Goal: Information Seeking & Learning: Find specific fact

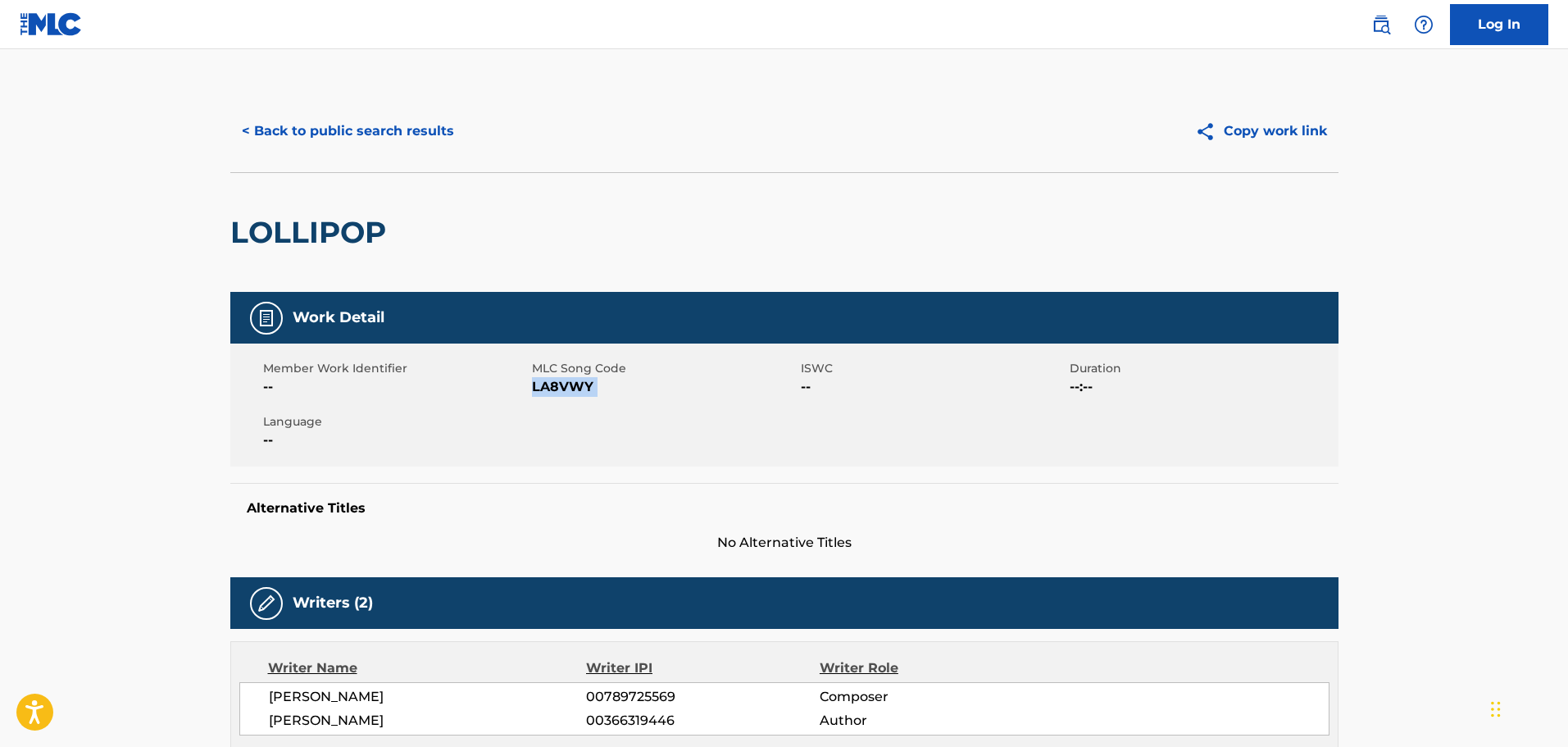
click at [378, 135] on button "< Back to public search results" at bounding box center [348, 132] width 235 height 41
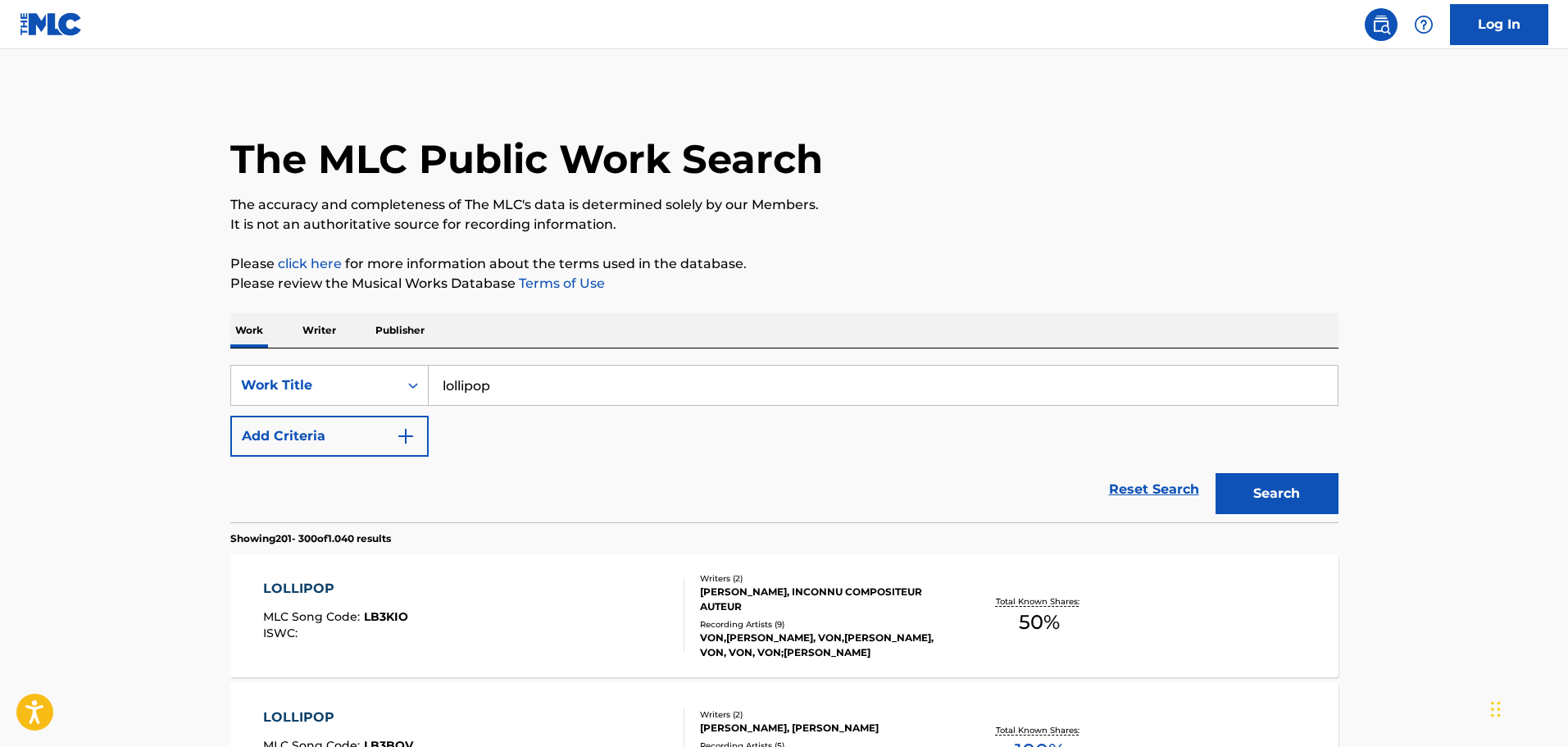
click at [515, 377] on input "lollipop" at bounding box center [883, 386] width 909 height 40
paste input "twinkle, twinkle, little star"
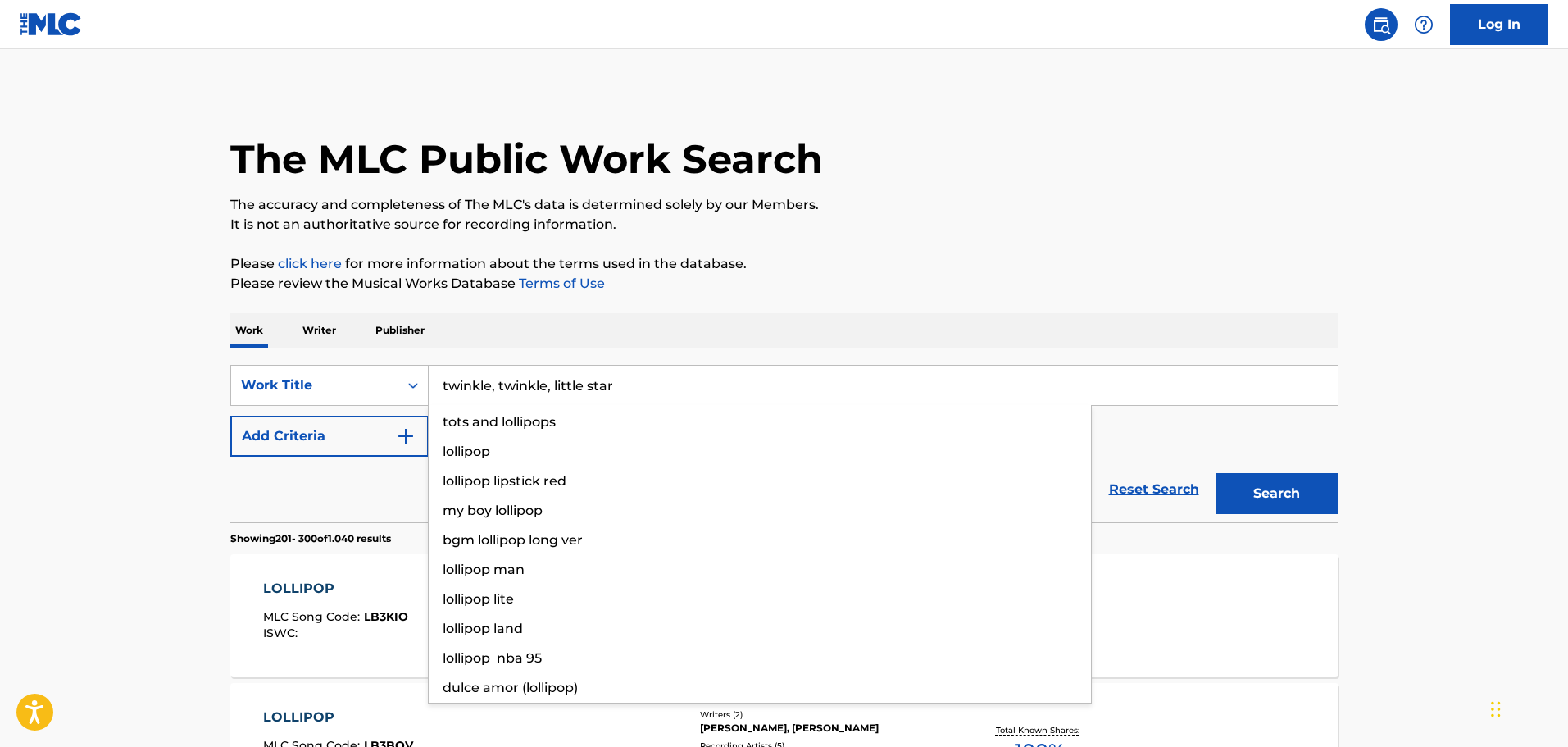
type input "twinkle, twinkle, little star"
click at [1215, 473] on button "Search" at bounding box center [1277, 494] width 123 height 41
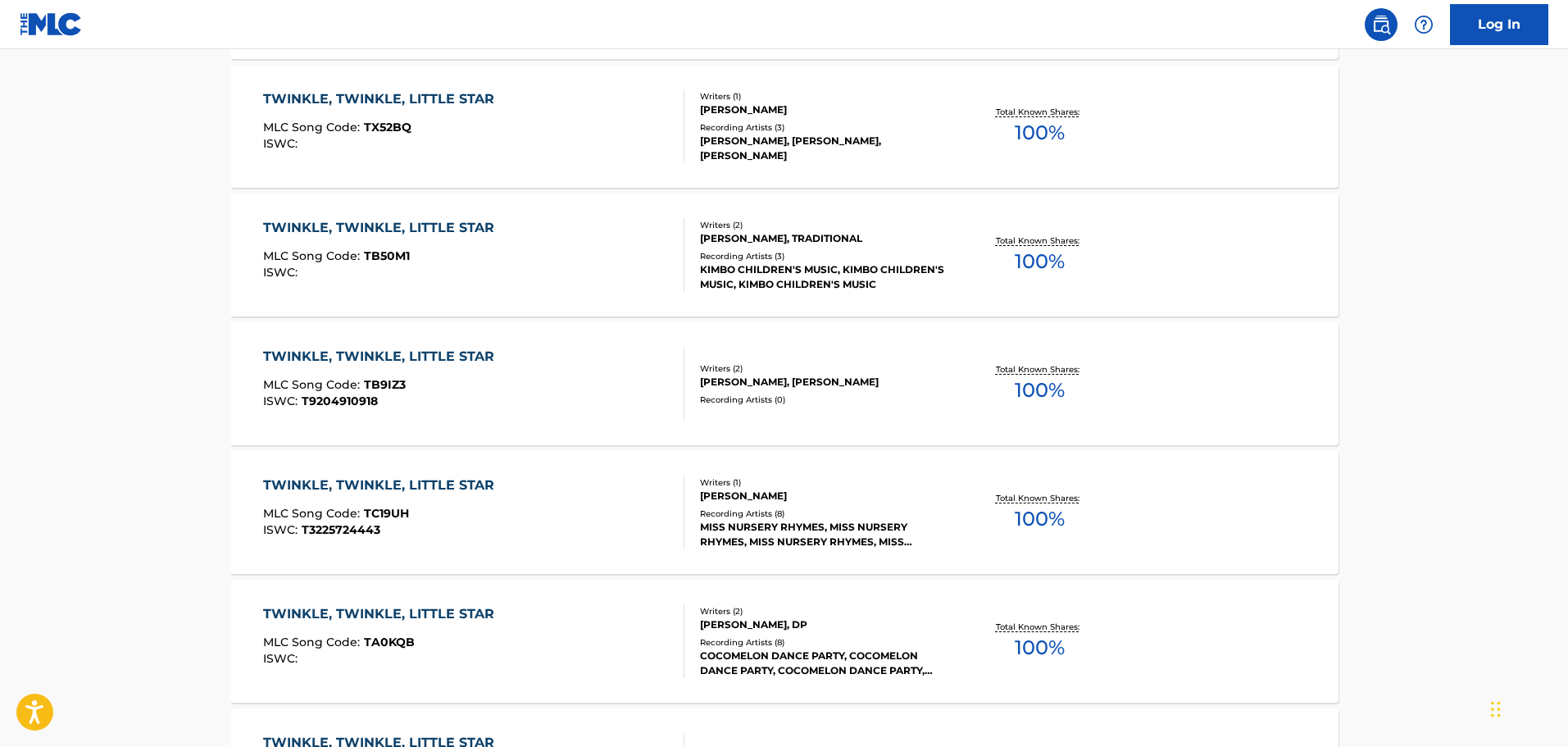
scroll to position [9010, 0]
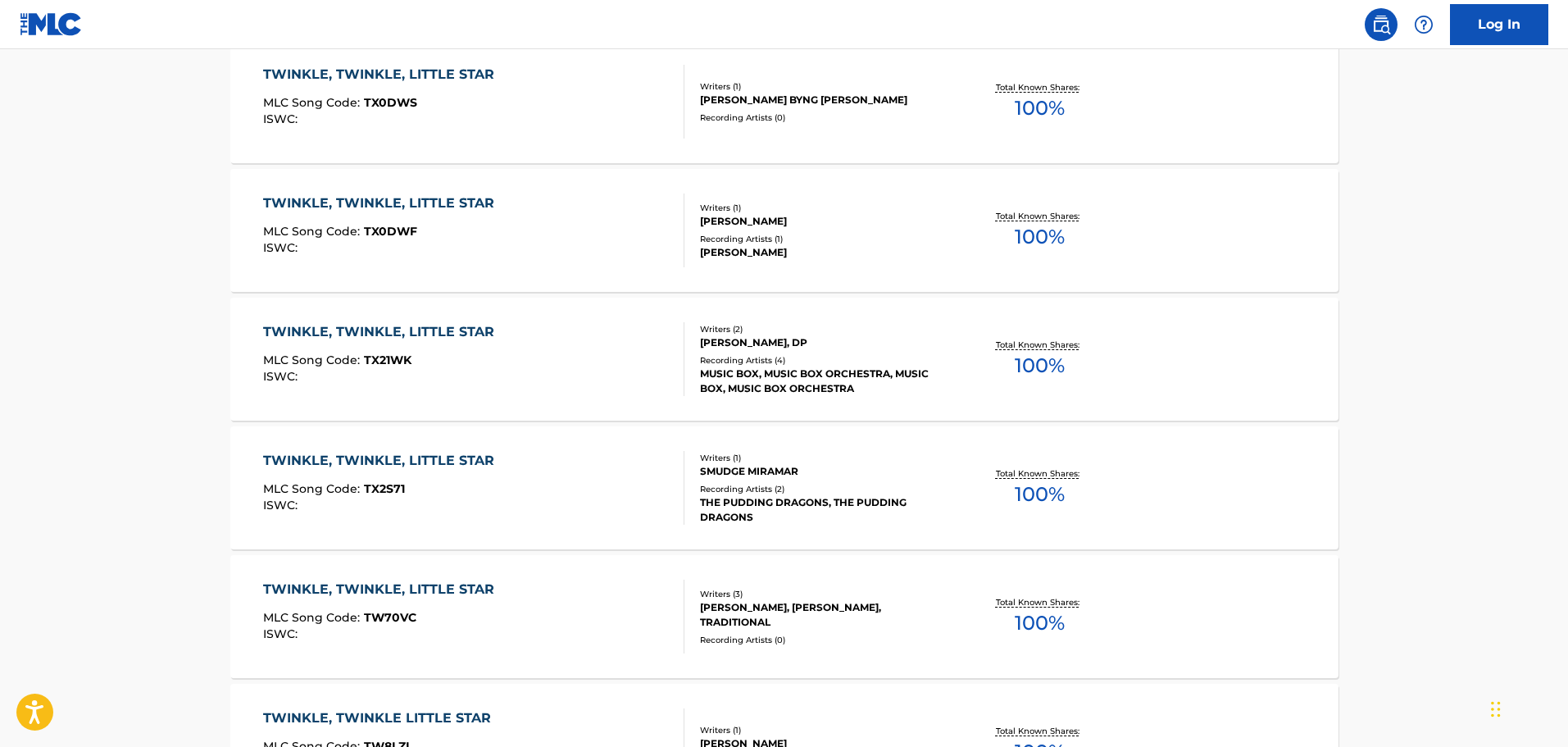
click at [448, 332] on div "TWINKLE, TWINKLE, LITTLE STAR" at bounding box center [382, 332] width 239 height 20
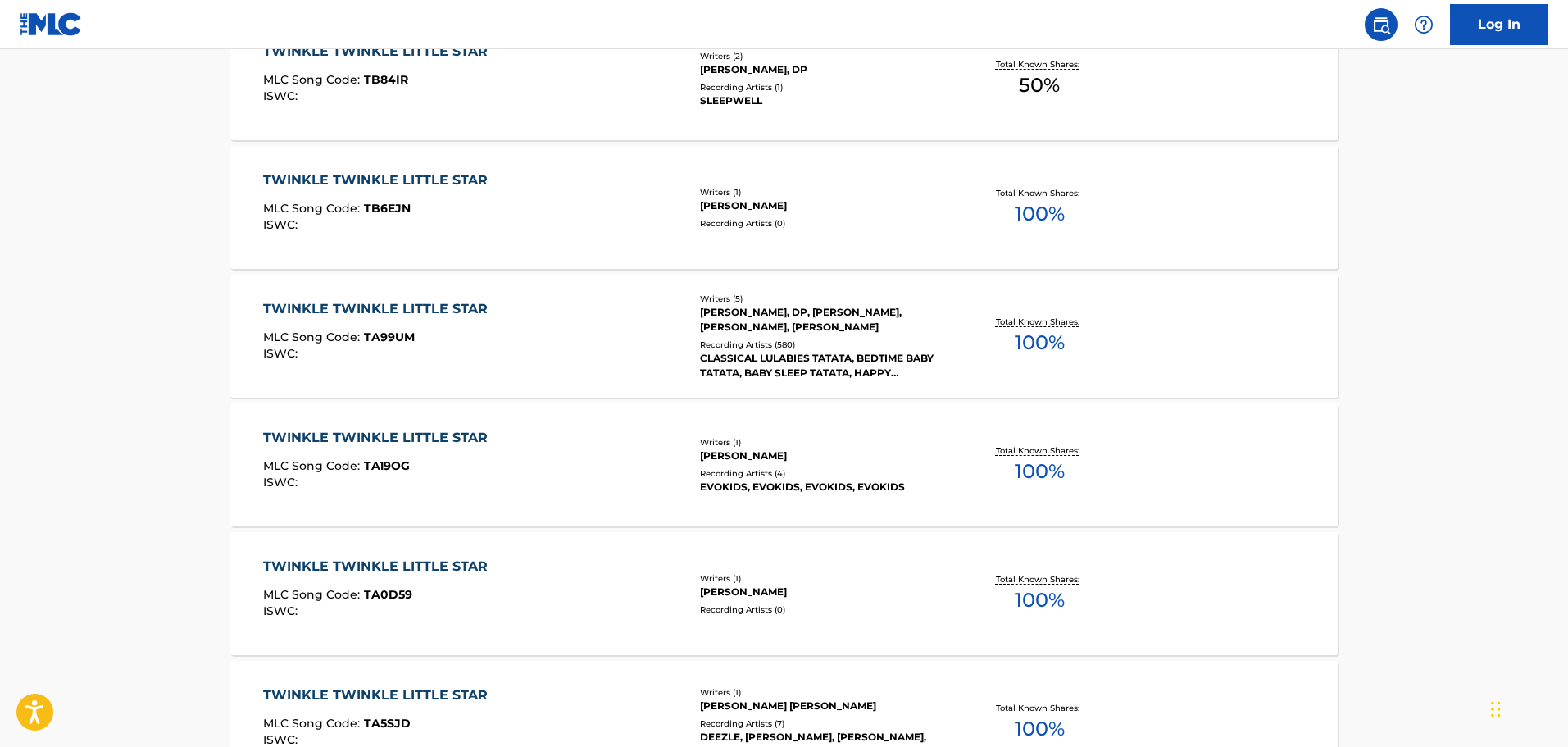
scroll to position [12846, 0]
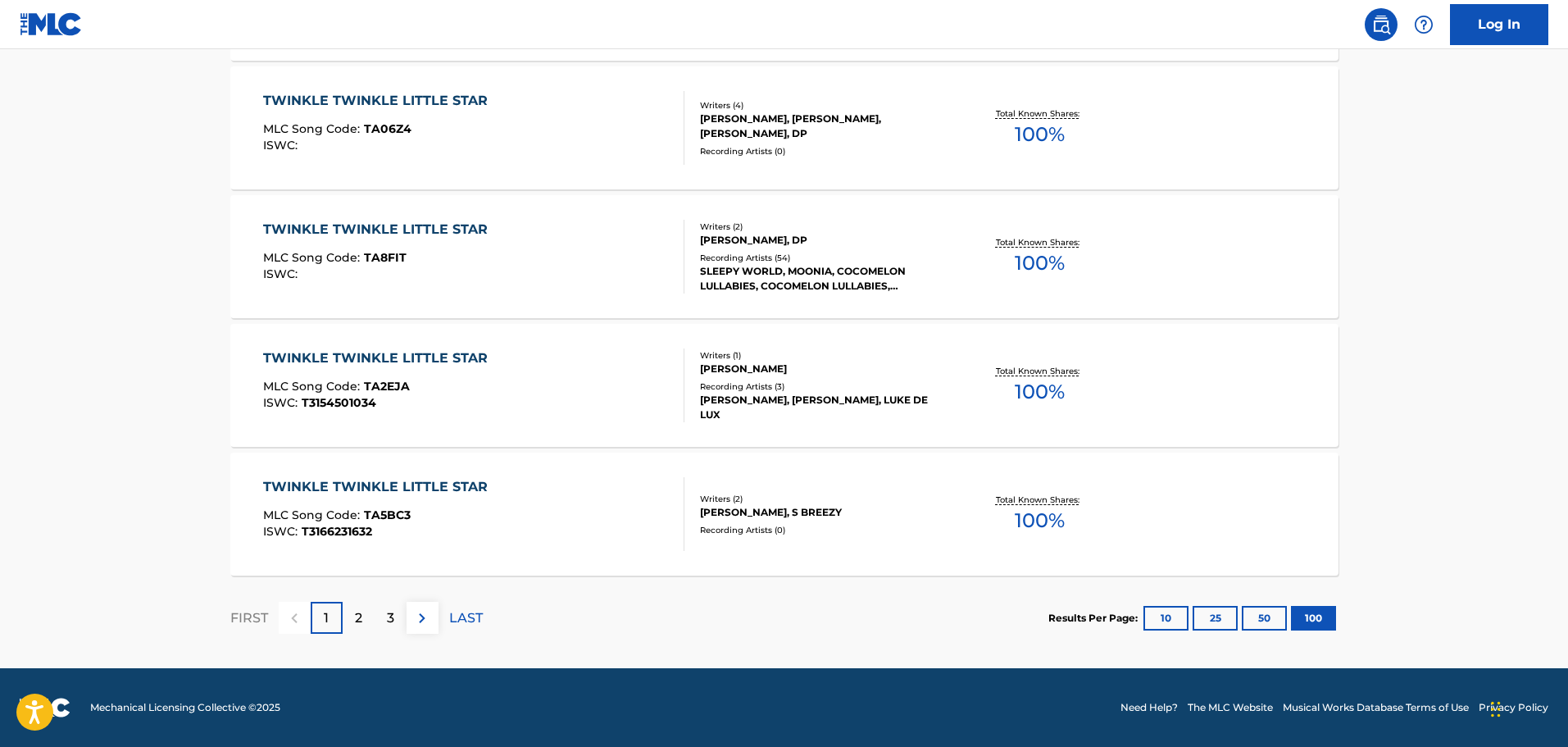
click at [422, 622] on img at bounding box center [422, 619] width 20 height 20
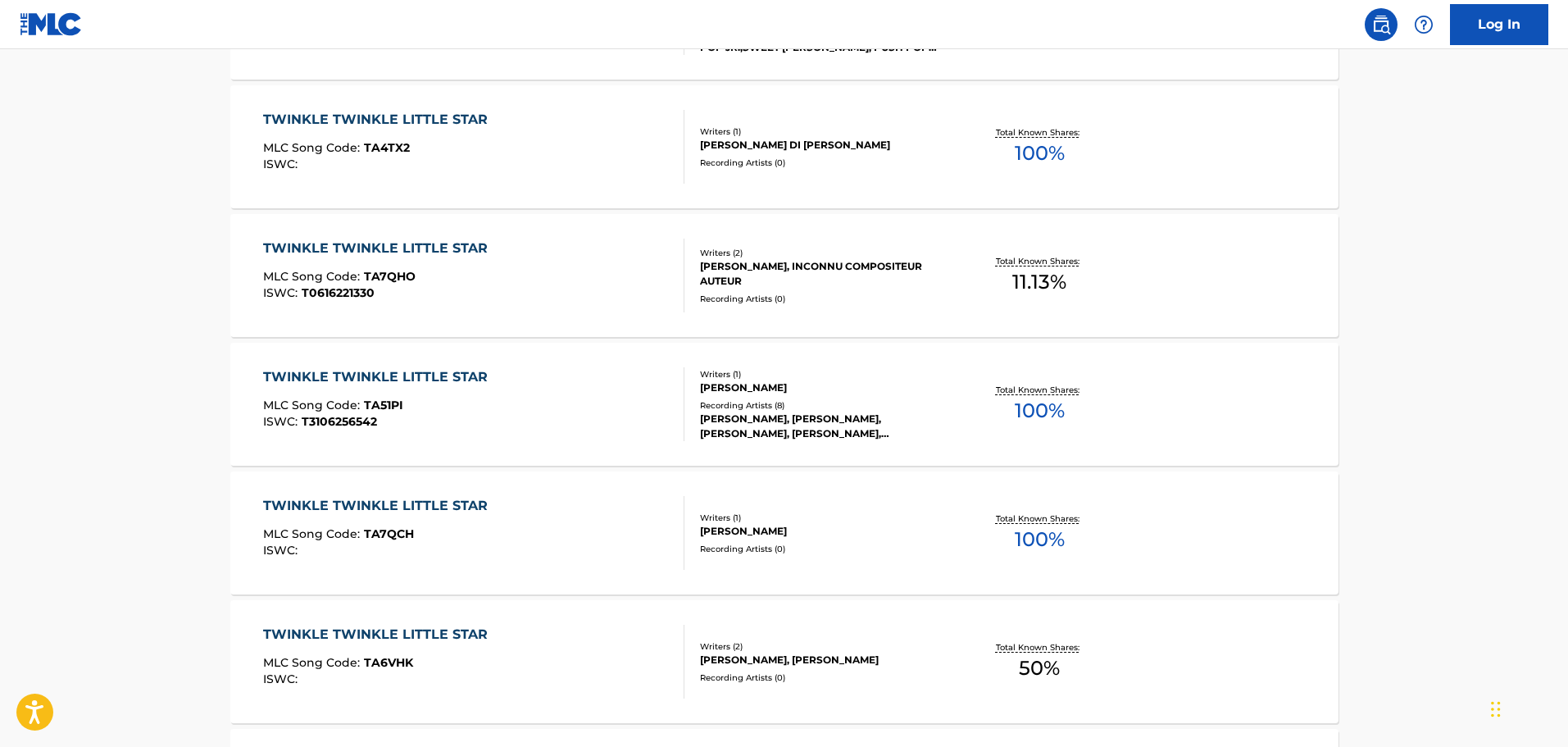
scroll to position [1640, 0]
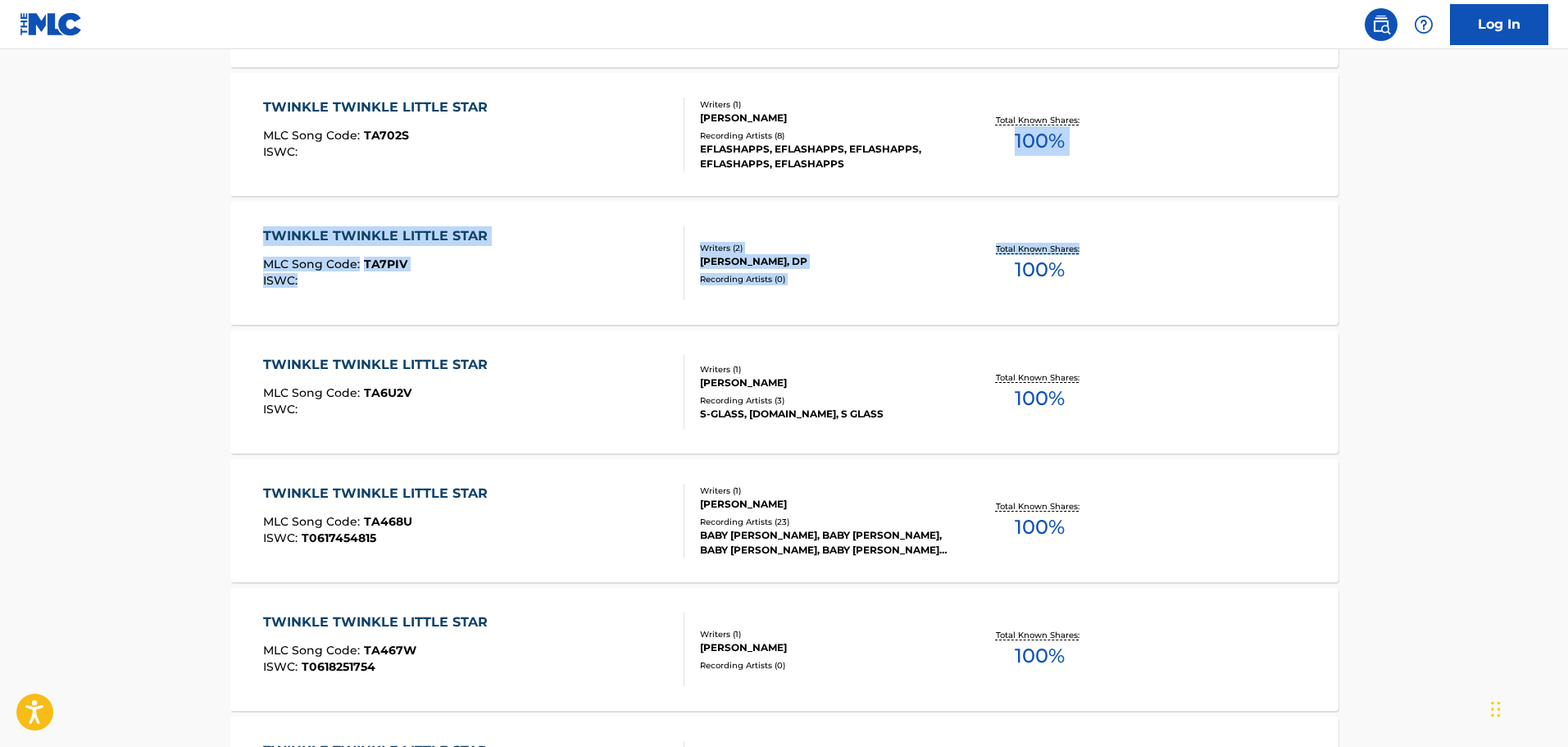
drag, startPoint x: 1571, startPoint y: 182, endPoint x: 1455, endPoint y: 270, distance: 145.6
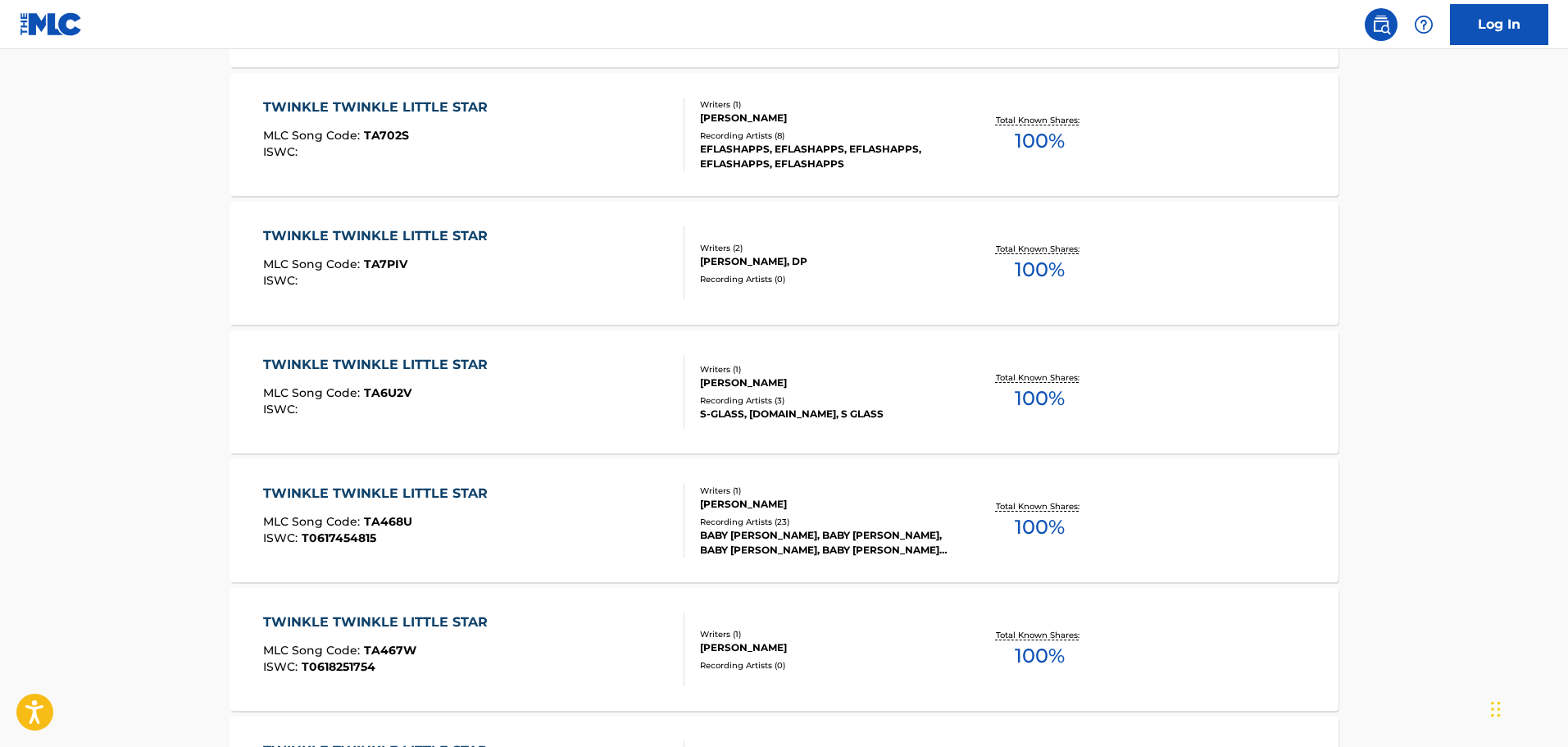
drag, startPoint x: 1456, startPoint y: 267, endPoint x: 1519, endPoint y: 162, distance: 122.4
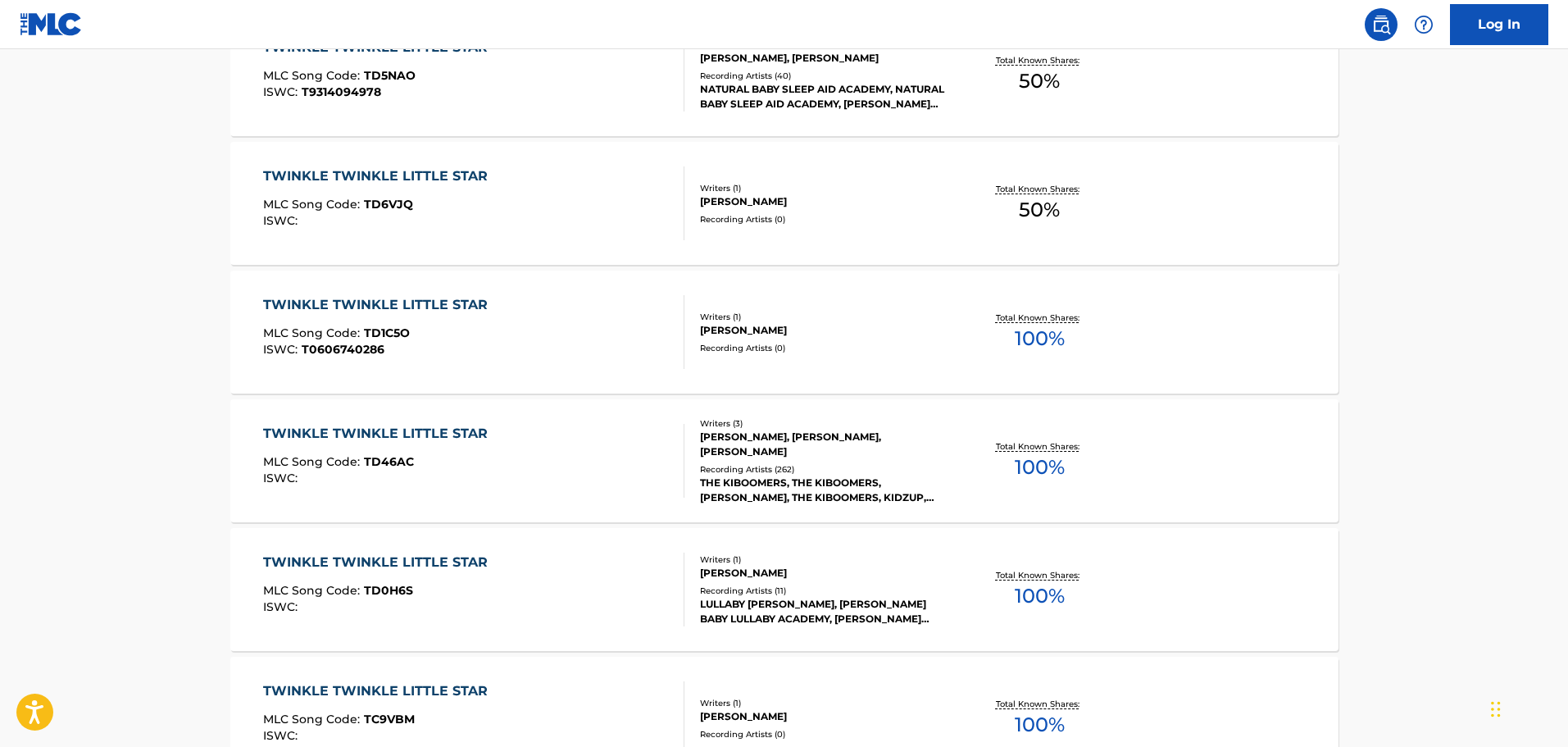
scroll to position [12846, 0]
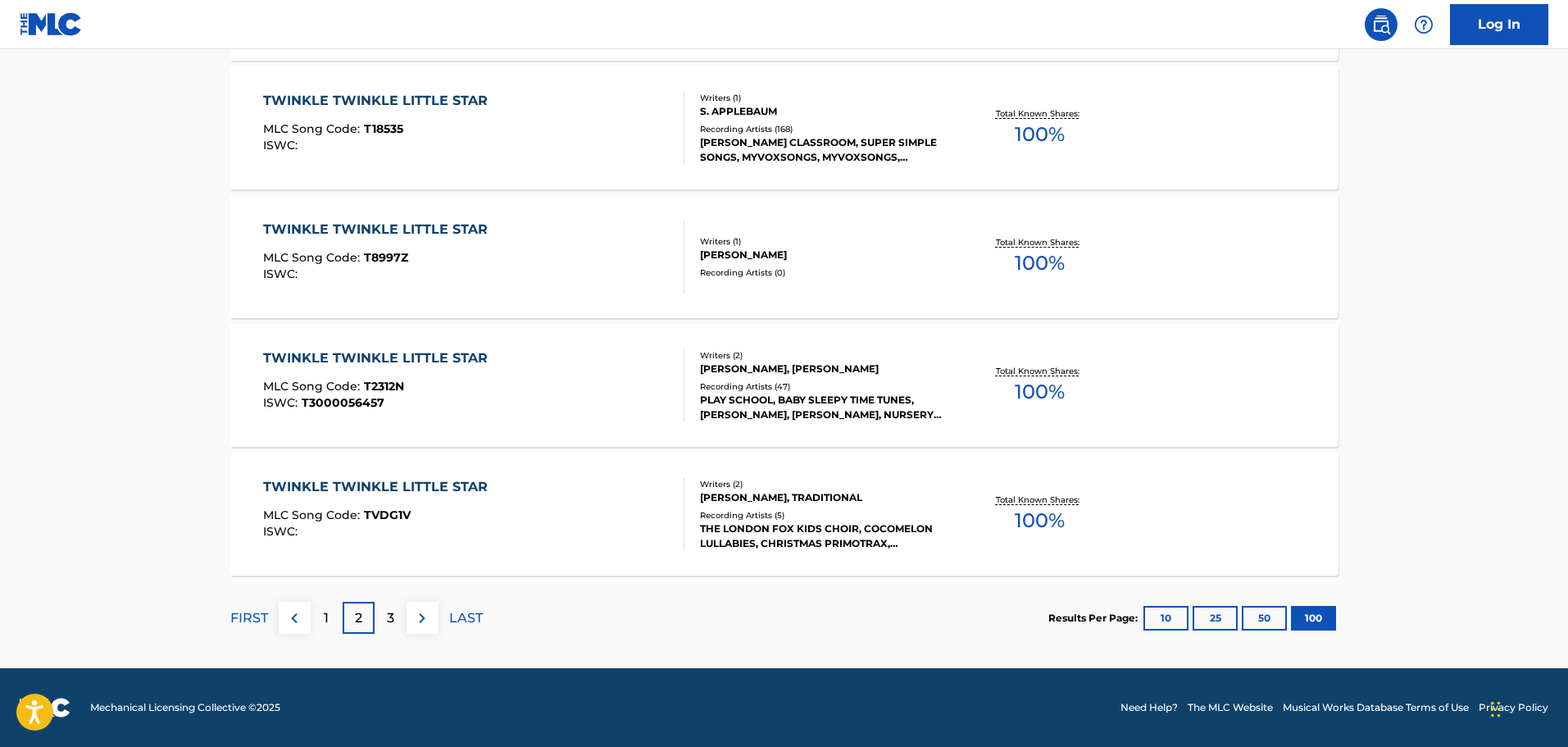
click at [398, 619] on div "3" at bounding box center [390, 618] width 32 height 32
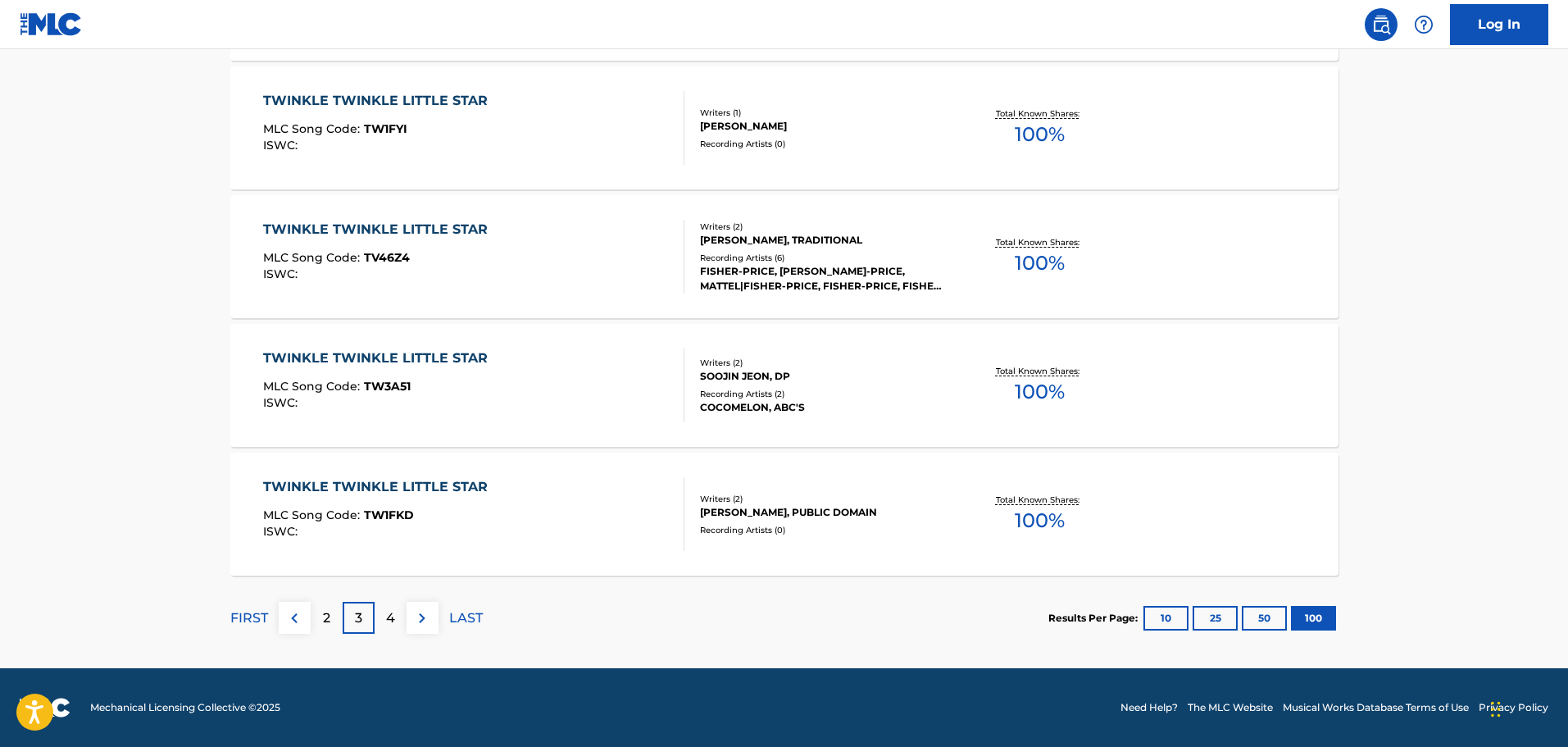
click at [430, 619] on img at bounding box center [422, 619] width 20 height 20
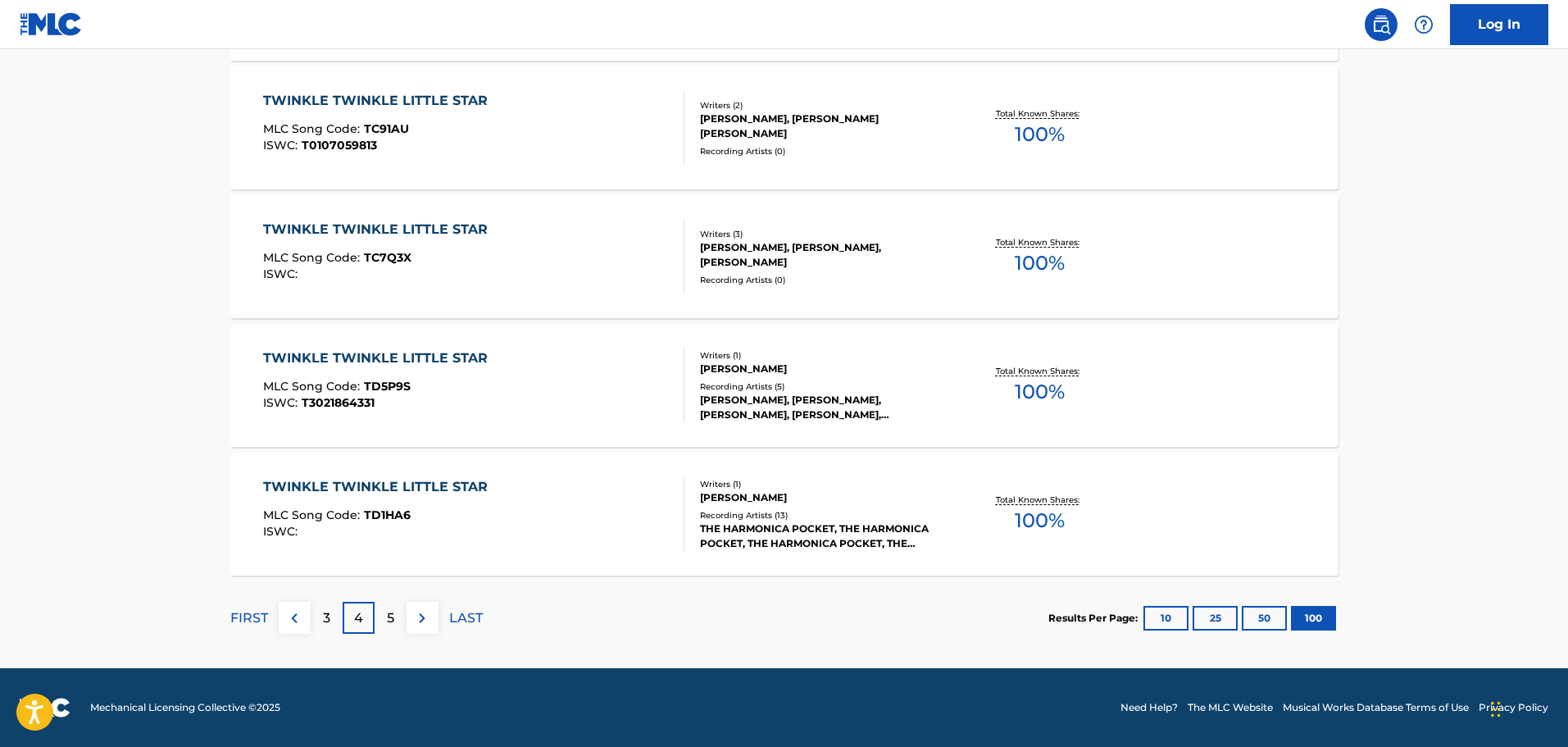
click at [415, 610] on img at bounding box center [422, 619] width 20 height 20
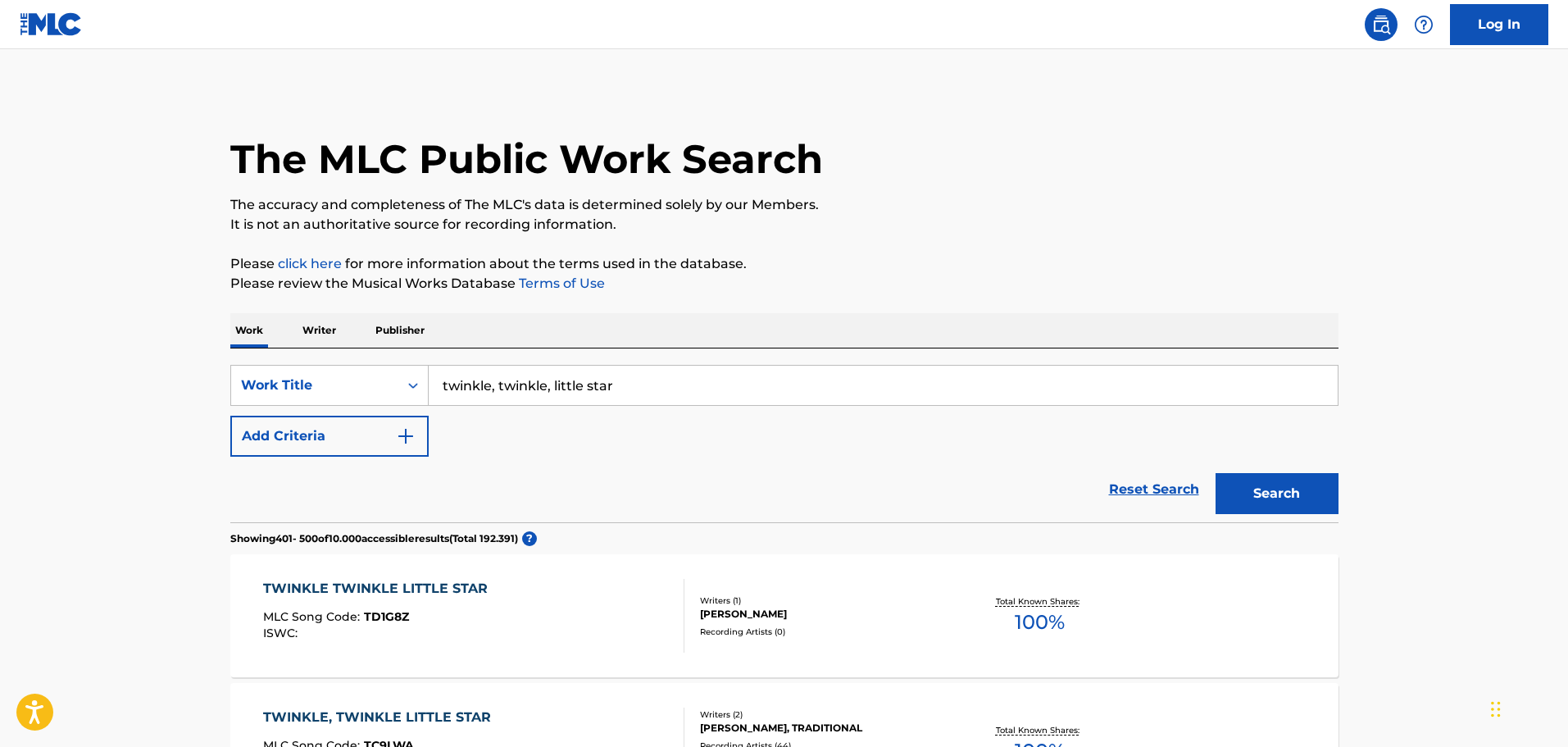
scroll to position [3626, 0]
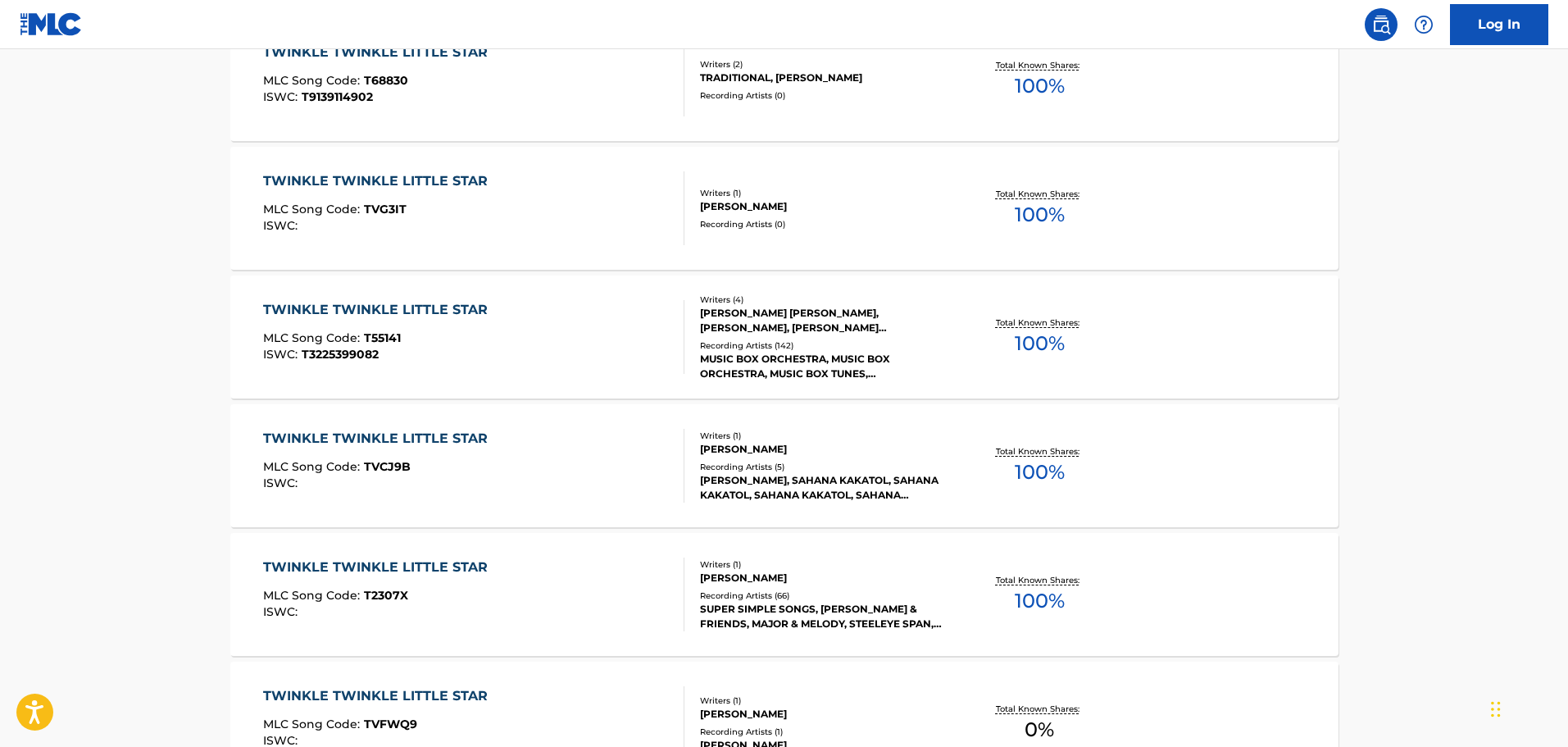
click at [459, 312] on div "TWINKLE TWINKLE LITTLE STAR" at bounding box center [379, 310] width 233 height 20
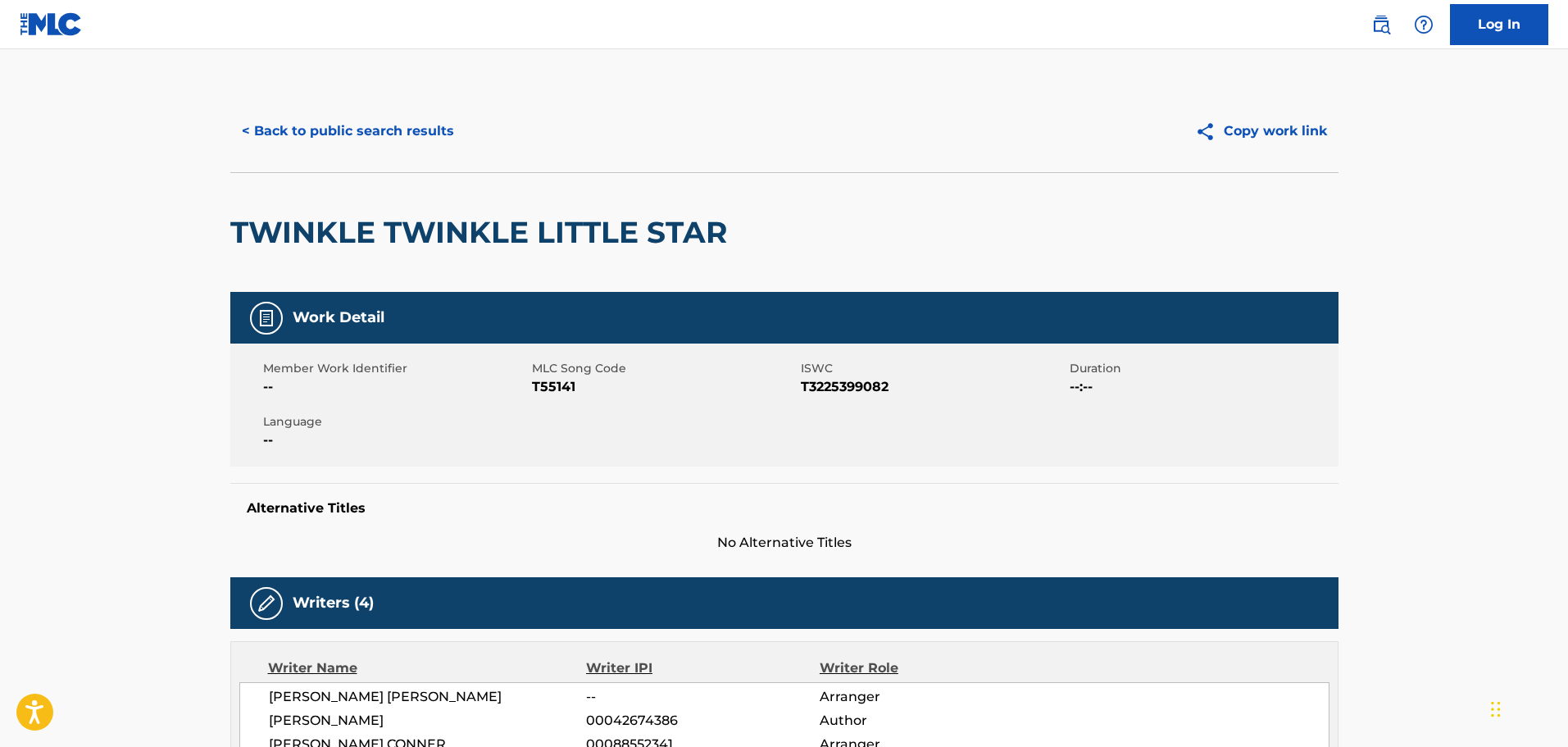
click at [821, 388] on span "T3225399082" at bounding box center [933, 387] width 265 height 20
copy span "T3225399082"
click at [349, 120] on button "< Back to public search results" at bounding box center [348, 132] width 235 height 41
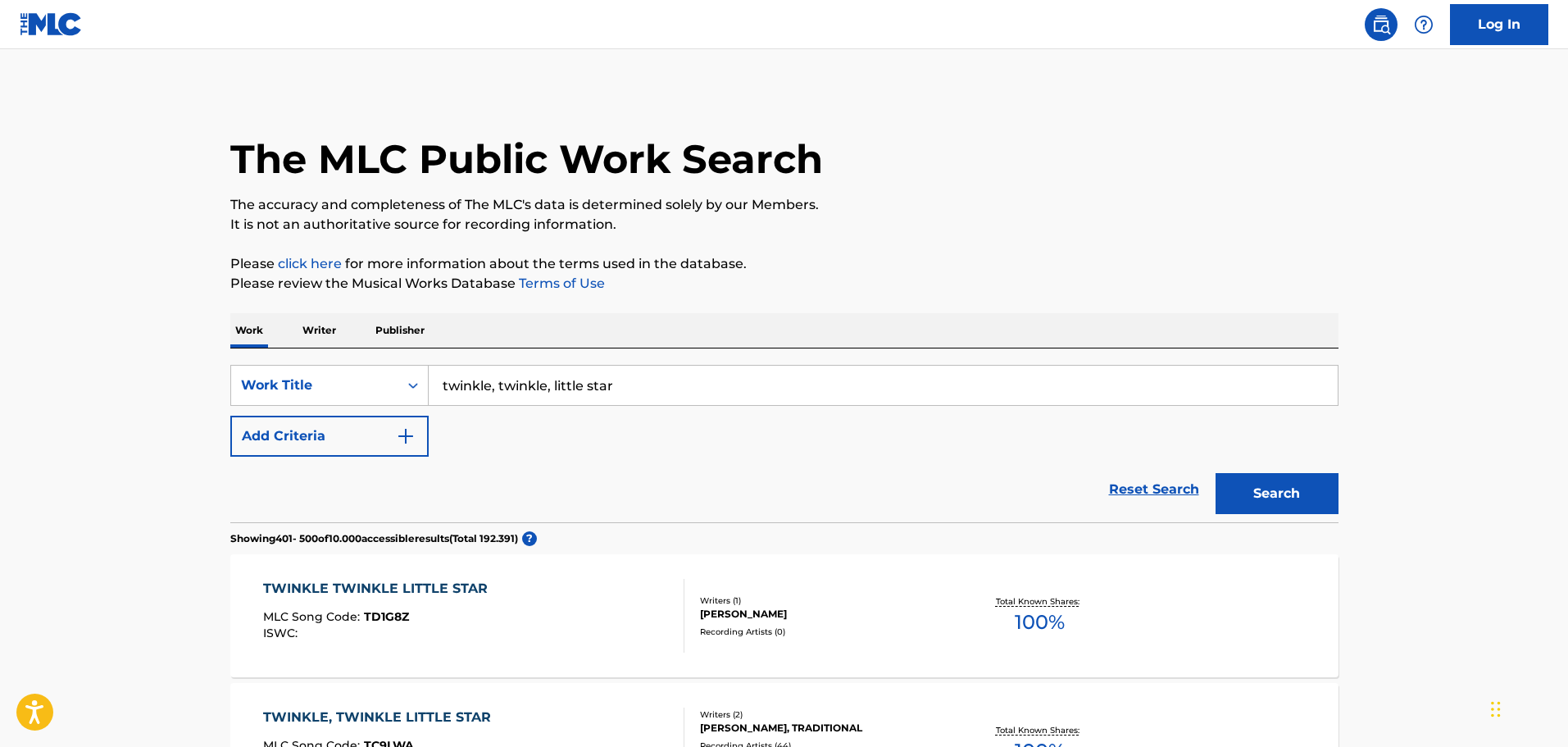
click at [539, 375] on input "twinkle, twinkle, little star" at bounding box center [883, 386] width 909 height 40
paste input "Твій день"
type input "Твій день"
click at [1287, 475] on button "Search" at bounding box center [1277, 494] width 123 height 41
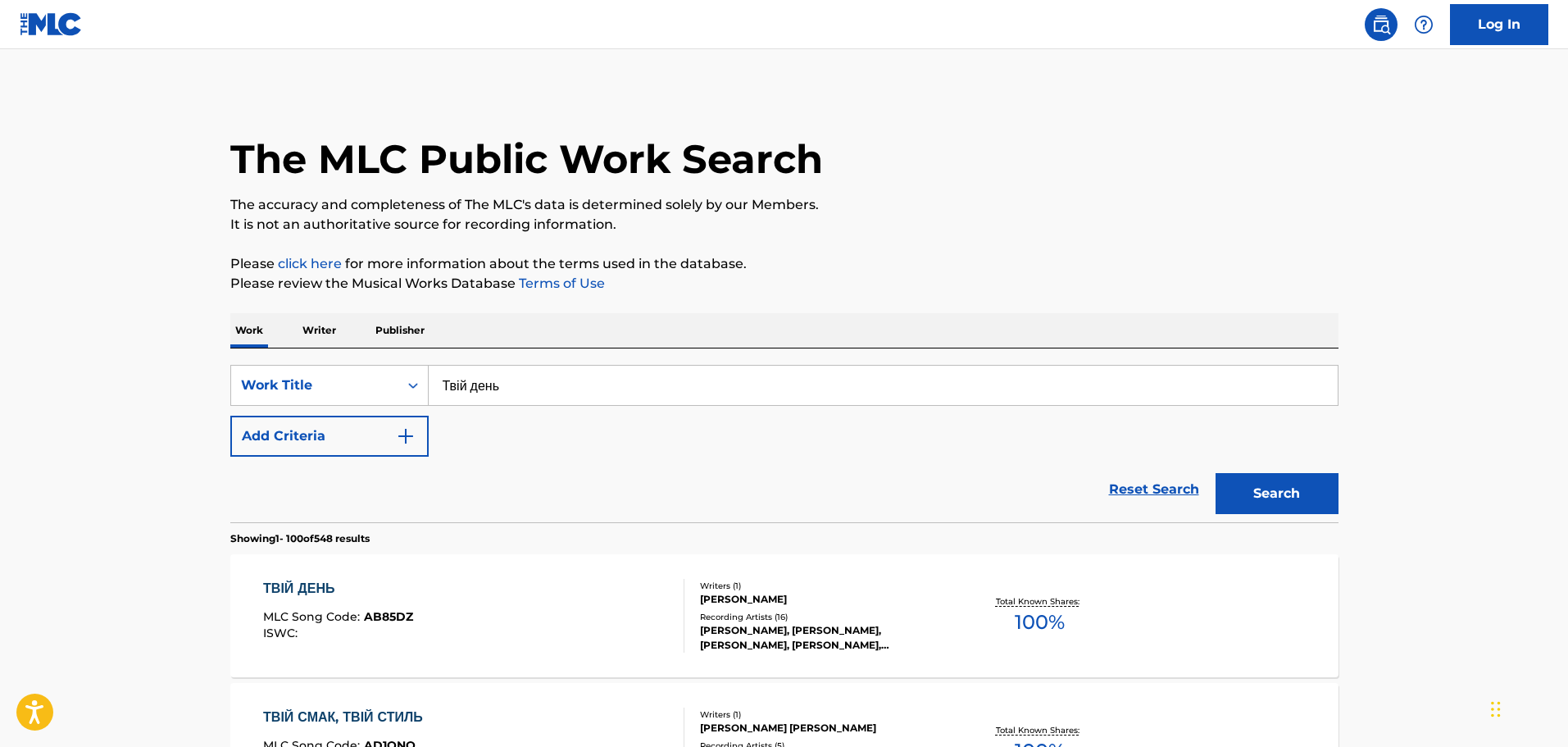
click at [961, 576] on div "ТВІЙ ДЕНЬ MLC Song Code : AB85DZ ISWC : Writers ( 1 ) [PERSON_NAME] Recording A…" at bounding box center [784, 615] width 1109 height 123
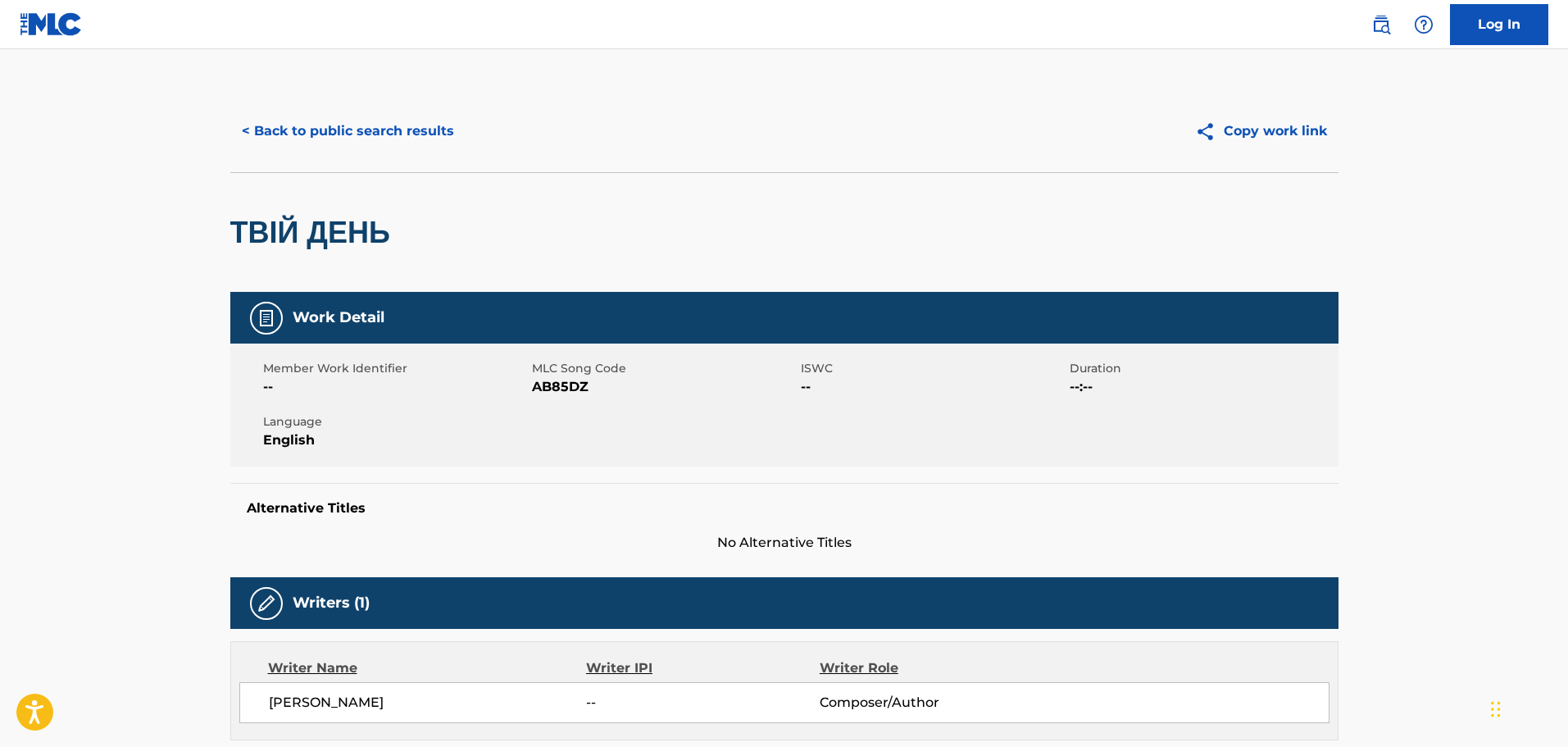
click at [556, 378] on span "AB85DZ" at bounding box center [665, 387] width 265 height 20
copy span "AB85DZ"
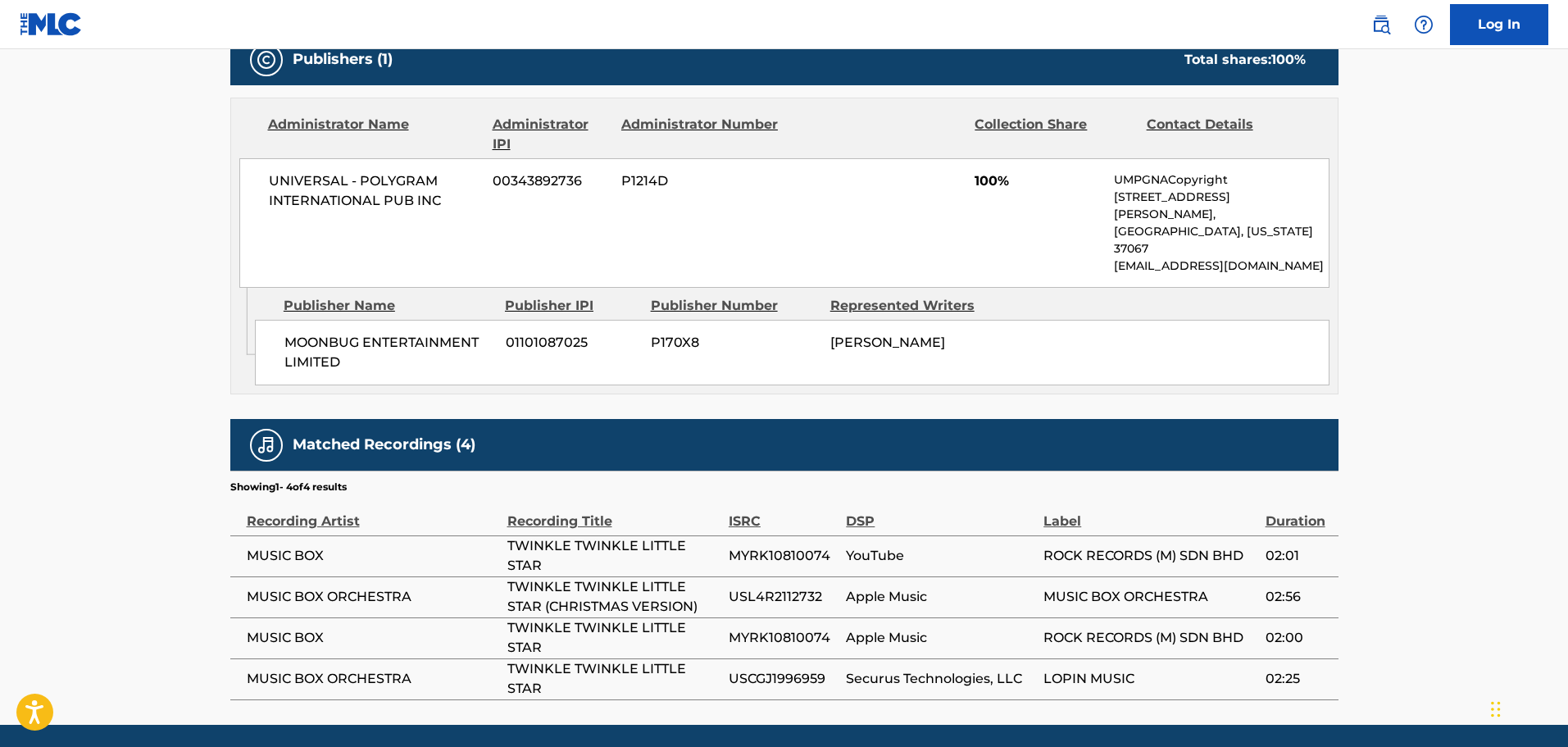
scroll to position [766, 0]
